Goal: Navigation & Orientation: Go to known website

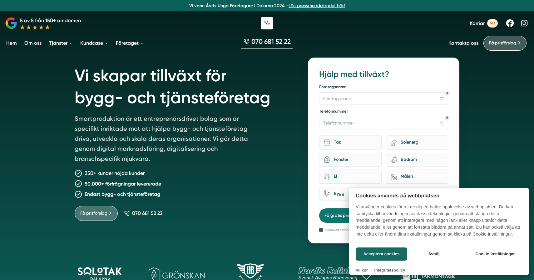
click at [321, 132] on div at bounding box center [267, 140] width 534 height 280
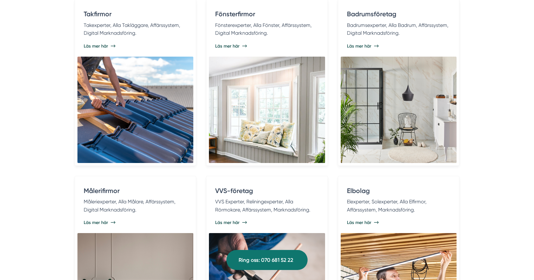
scroll to position [1294, 0]
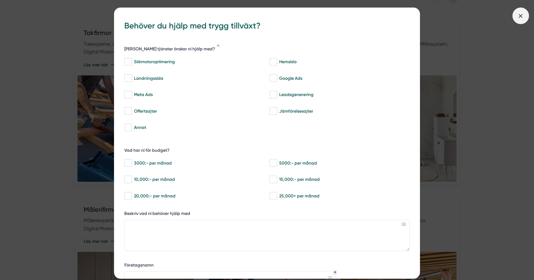
click at [519, 16] on icon at bounding box center [520, 15] width 7 height 7
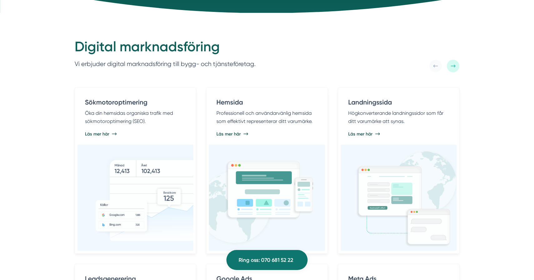
scroll to position [0, 0]
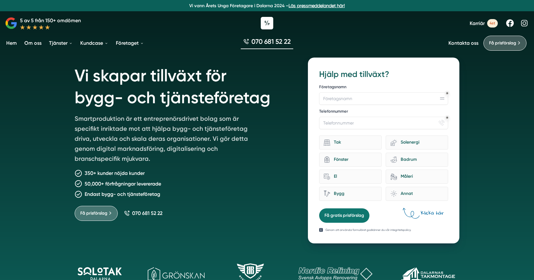
click at [22, 44] on li "Hem" at bounding box center [14, 43] width 18 height 16
click at [14, 44] on link "Hem" at bounding box center [11, 43] width 13 height 16
